Goal: Task Accomplishment & Management: Use online tool/utility

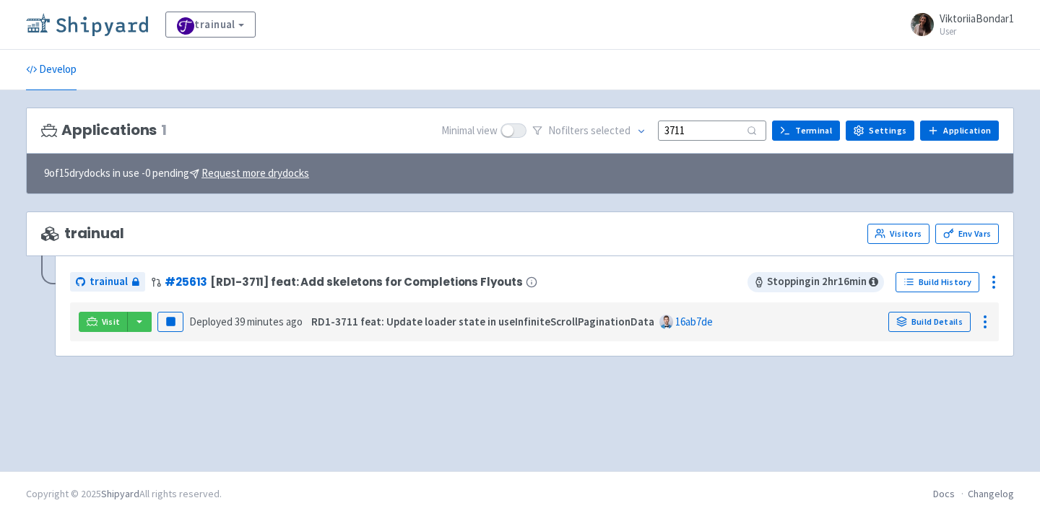
click at [97, 22] on img at bounding box center [87, 24] width 122 height 23
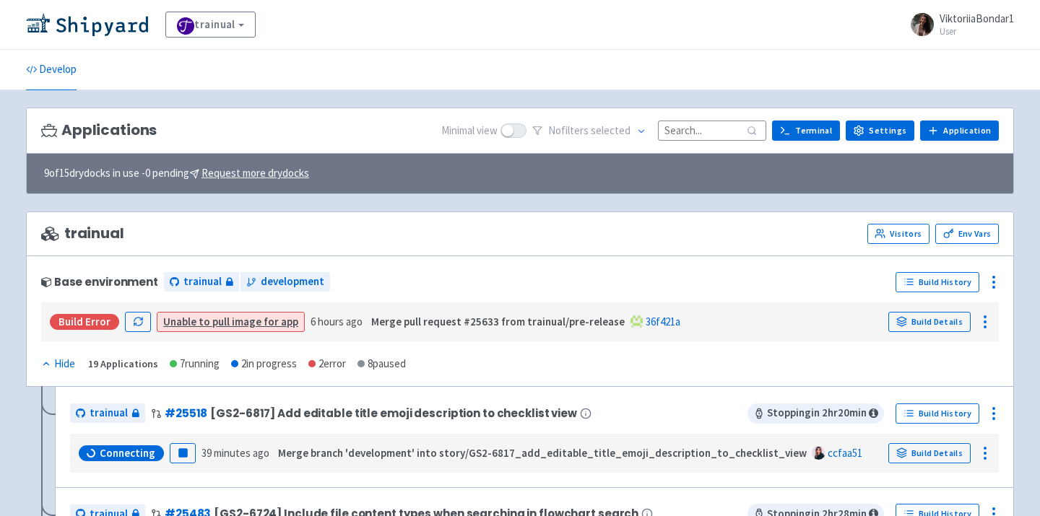
click at [706, 124] on input at bounding box center [712, 130] width 108 height 19
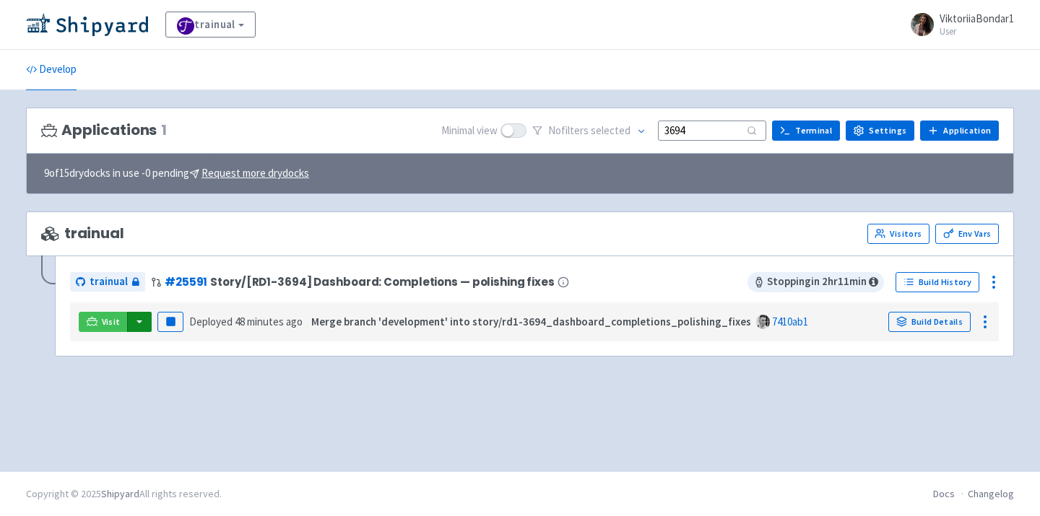
type input "3694"
click at [141, 318] on button "button" at bounding box center [139, 322] width 25 height 20
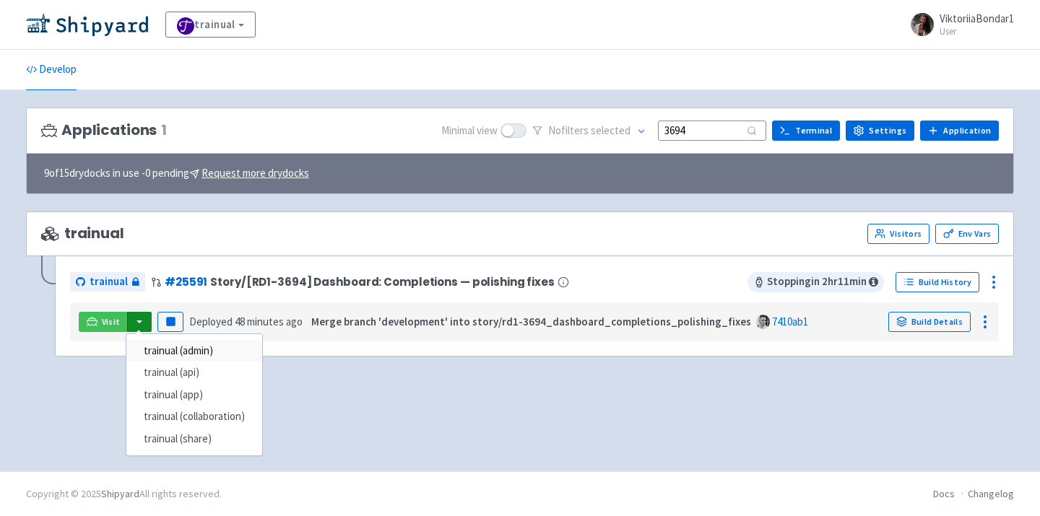
click at [175, 354] on link "trainual (admin)" at bounding box center [194, 351] width 136 height 22
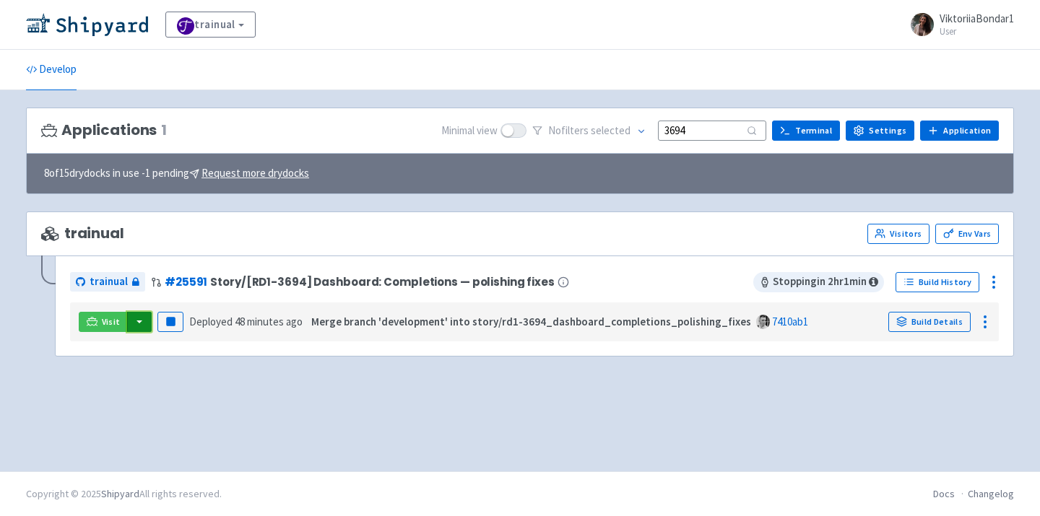
click at [139, 321] on button "button" at bounding box center [139, 322] width 25 height 20
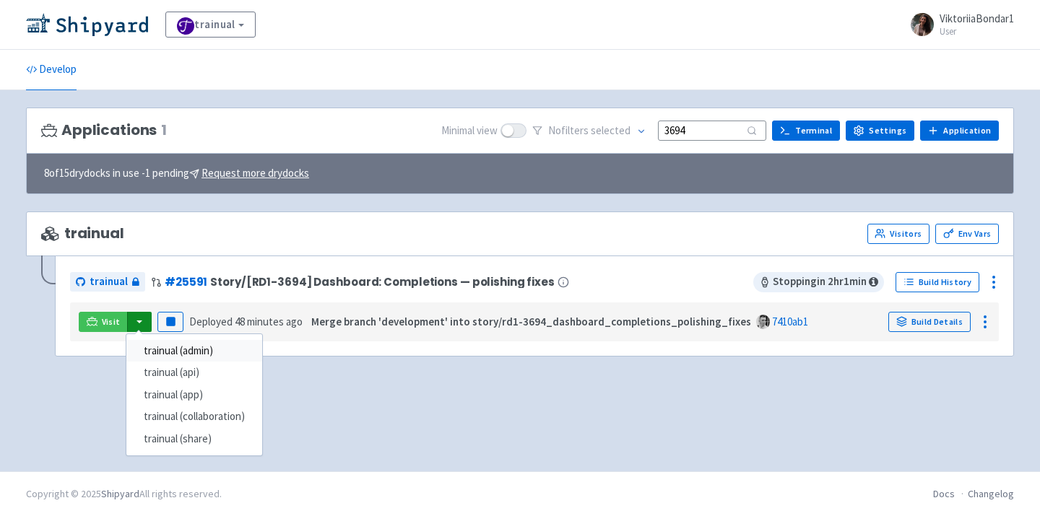
click at [157, 348] on link "trainual (admin)" at bounding box center [194, 351] width 136 height 22
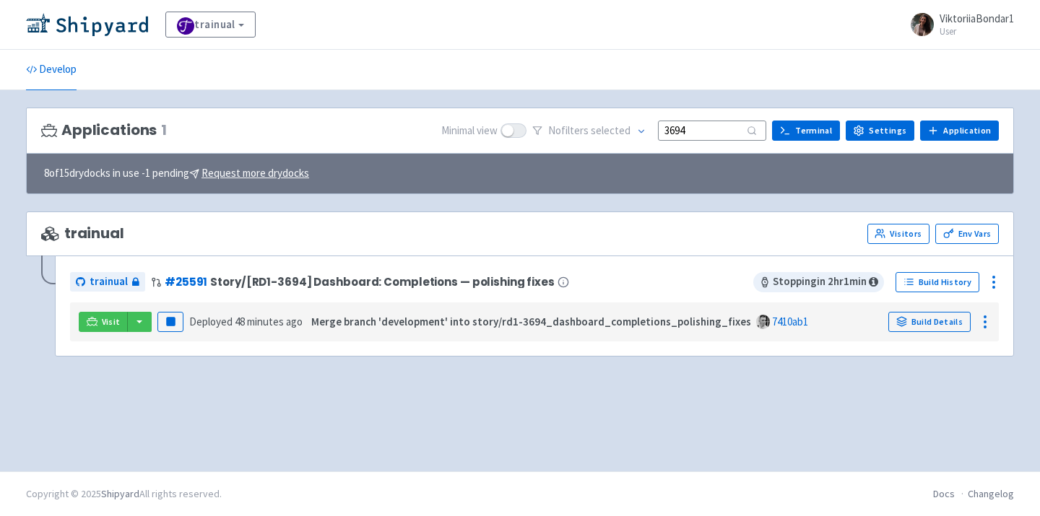
click at [360, 402] on div "Applications 1 Minimal view No filter s selected 3694 Terminal Settings Applica…" at bounding box center [520, 281] width 988 height 347
click at [326, 412] on div "Applications 1 Minimal view No filter s selected 3694 Terminal Settings Applica…" at bounding box center [520, 281] width 988 height 347
click at [485, 420] on div "Applications 1 Minimal view No filter s selected 3694 Terminal Settings Applica…" at bounding box center [520, 281] width 988 height 347
click at [333, 403] on div "Applications 1 Minimal view No filter s selected 3694 Terminal Settings Applica…" at bounding box center [520, 281] width 988 height 347
click at [136, 321] on button "button" at bounding box center [139, 322] width 25 height 20
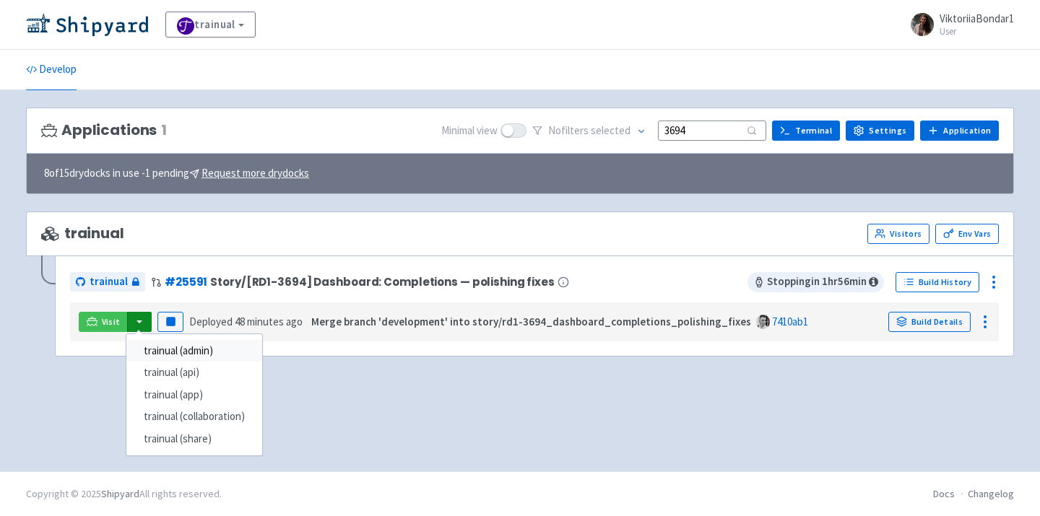
click at [183, 351] on link "trainual (admin)" at bounding box center [194, 351] width 136 height 22
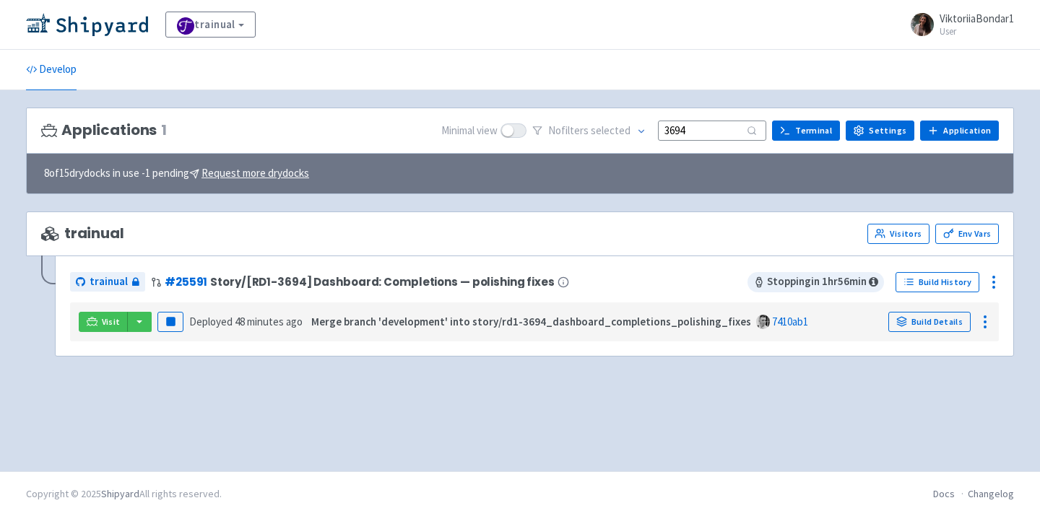
click at [287, 420] on div "Applications 1 Minimal view No filter s selected 3694 Terminal Settings Applica…" at bounding box center [520, 281] width 988 height 347
click at [170, 322] on rect "button" at bounding box center [170, 322] width 8 height 8
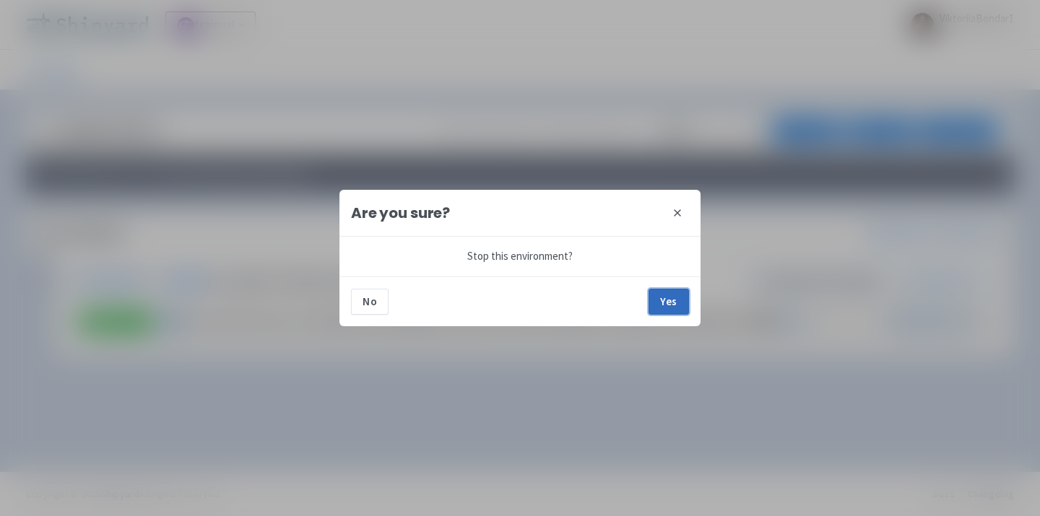
click at [662, 299] on button "Yes" at bounding box center [668, 302] width 40 height 26
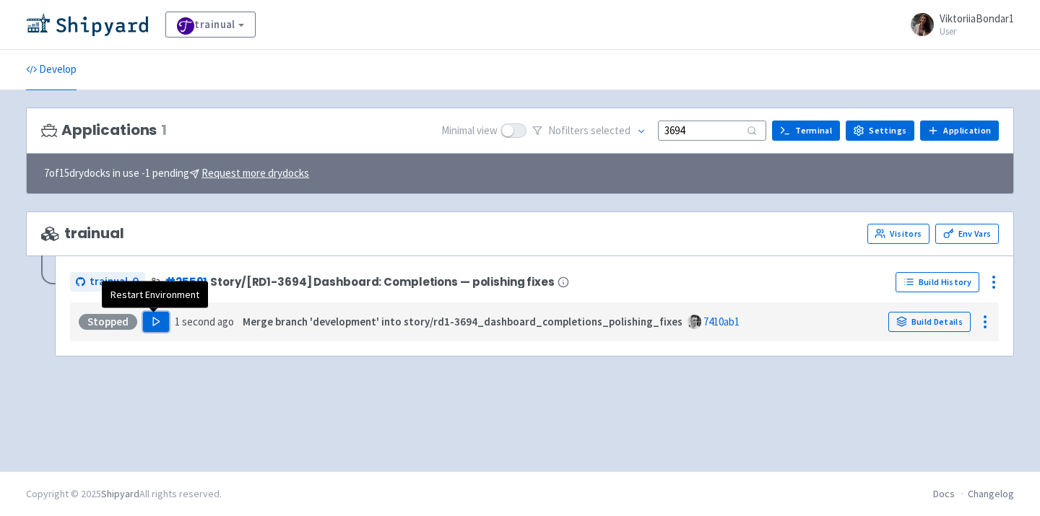
click at [147, 314] on button "Play" at bounding box center [156, 322] width 26 height 20
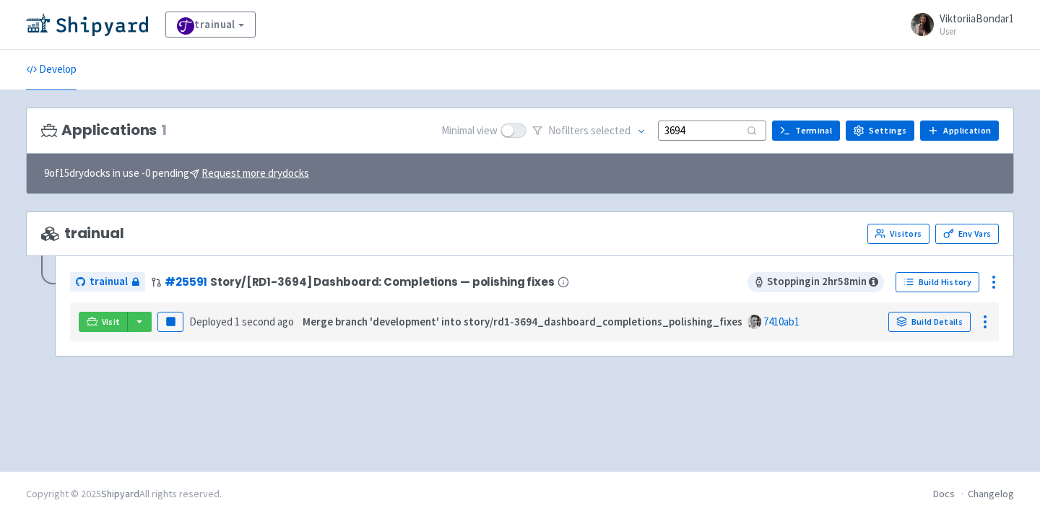
click at [371, 449] on div "Applications 1 Minimal view No filter s selected 3694 Terminal Settings Applica…" at bounding box center [520, 281] width 988 height 347
click at [139, 324] on button "button" at bounding box center [139, 322] width 25 height 20
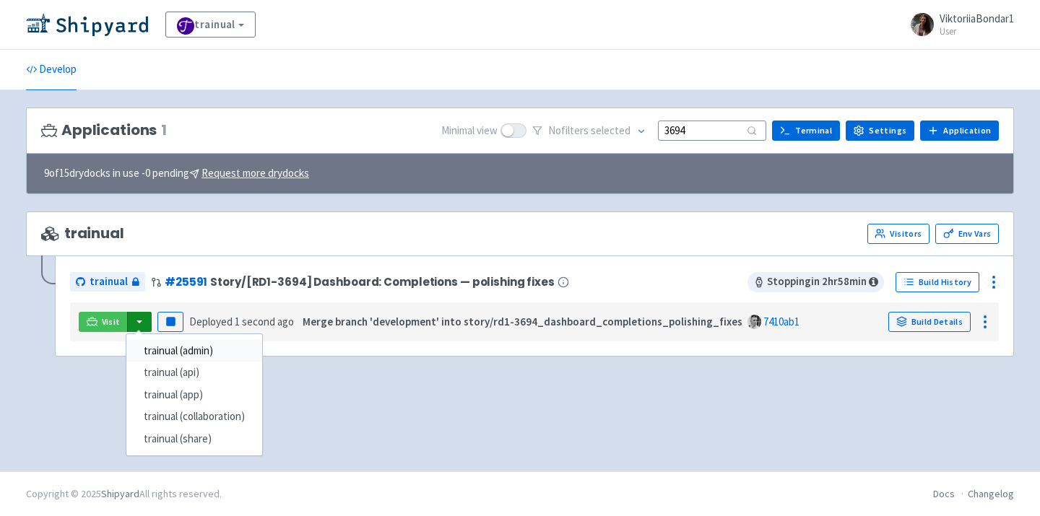
click at [161, 344] on link "trainual (admin)" at bounding box center [194, 351] width 136 height 22
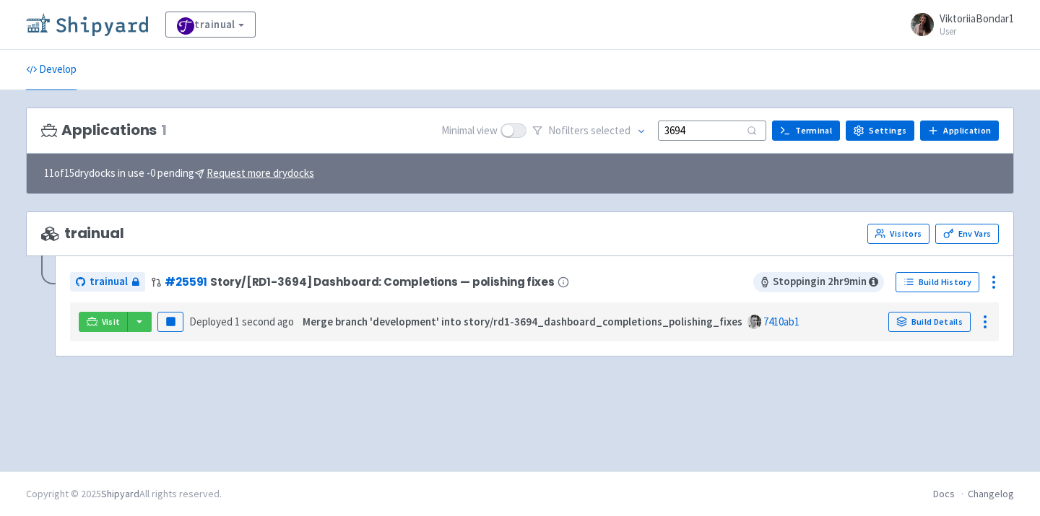
click at [100, 26] on img at bounding box center [87, 24] width 122 height 23
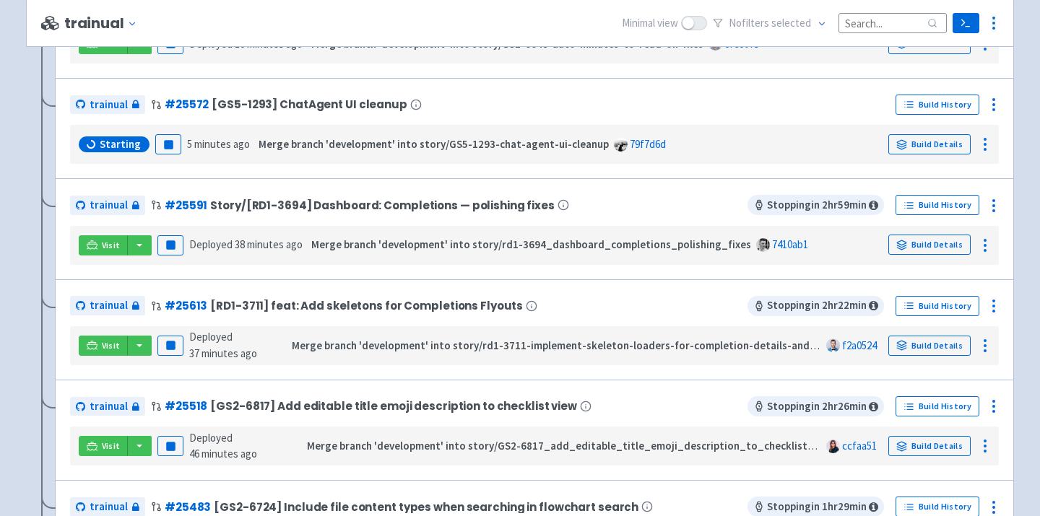
scroll to position [401, 0]
